Goal: Task Accomplishment & Management: Manage account settings

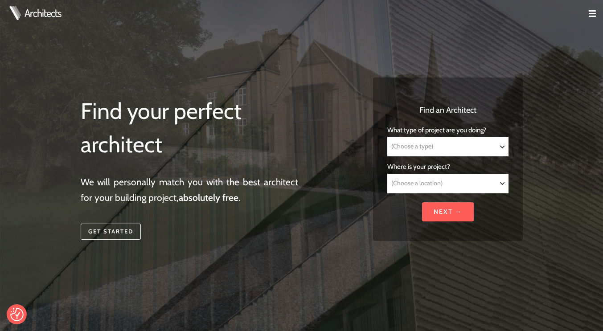
click at [593, 14] on img at bounding box center [592, 13] width 7 height 7
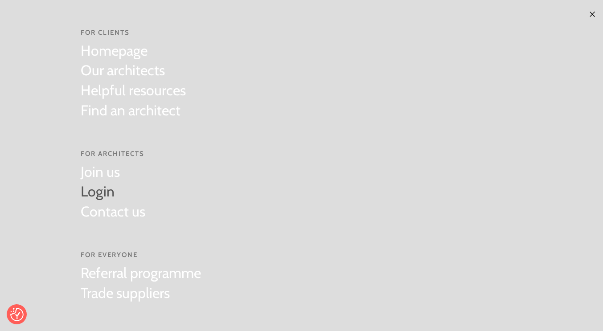
click at [100, 196] on link "Login" at bounding box center [113, 192] width 65 height 20
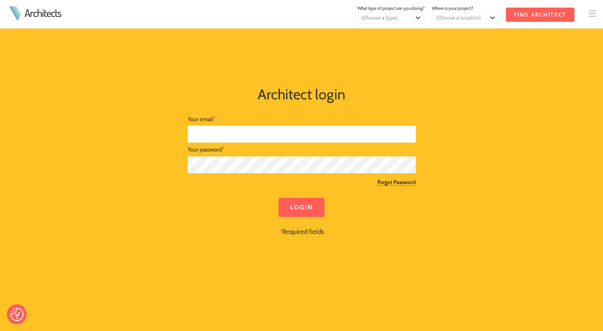
click at [324, 136] on input "text" at bounding box center [302, 134] width 228 height 17
type input "cal@studio-forge.co.uk"
click at [301, 202] on input "Login" at bounding box center [302, 207] width 46 height 19
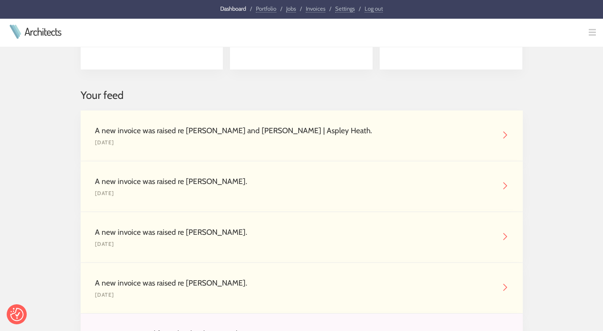
scroll to position [89, 0]
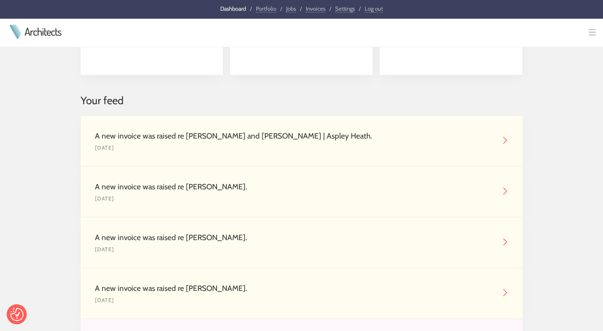
click at [503, 140] on img at bounding box center [505, 140] width 7 height 7
